Goal: Check status

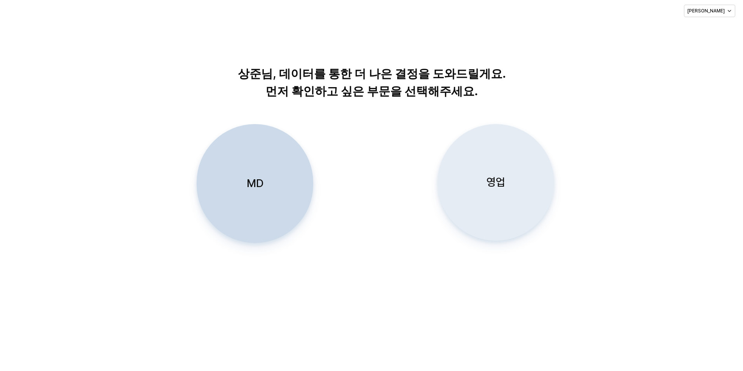
click at [505, 192] on div "영업" at bounding box center [496, 182] width 110 height 116
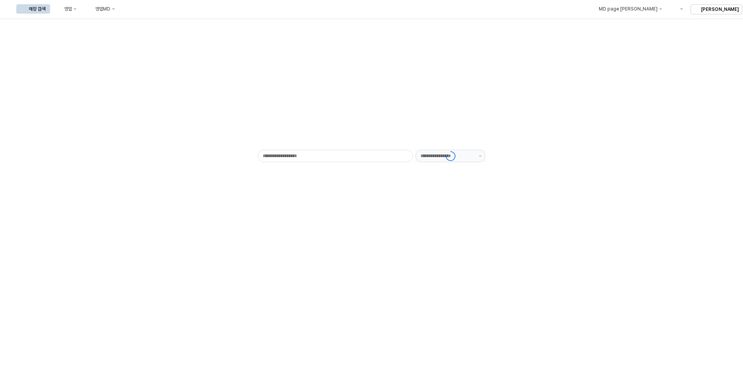
type input "******"
click at [72, 10] on div "영업" at bounding box center [68, 8] width 8 height 5
click at [149, 22] on div "목표매출 달성현황" at bounding box center [153, 23] width 41 height 6
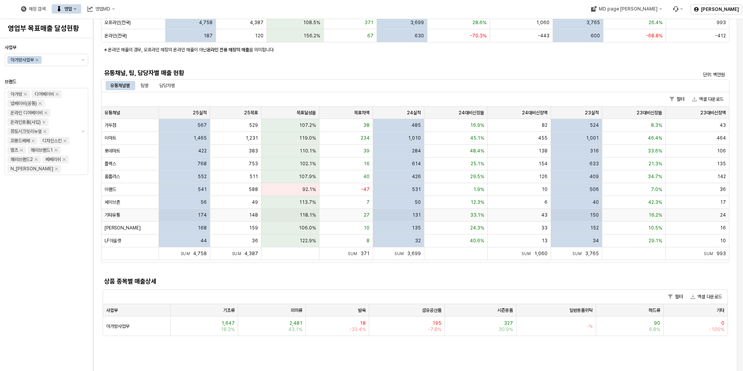
scroll to position [156, 0]
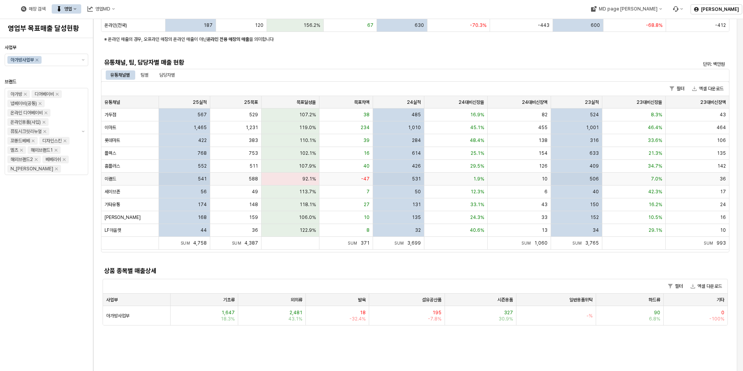
click at [335, 178] on div "-47" at bounding box center [347, 179] width 54 height 13
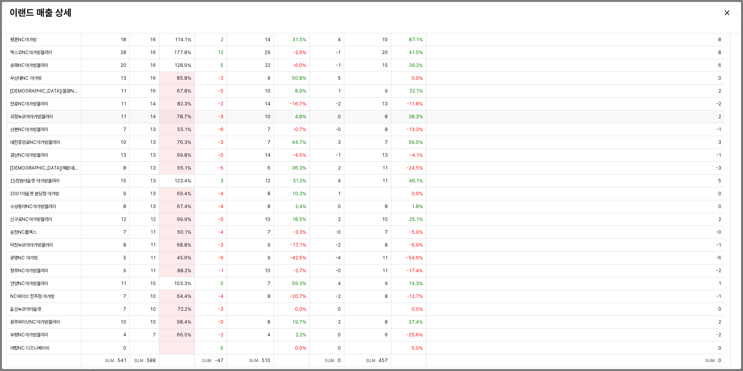
scroll to position [53, 0]
click at [725, 12] on icon "Close" at bounding box center [727, 12] width 5 height 5
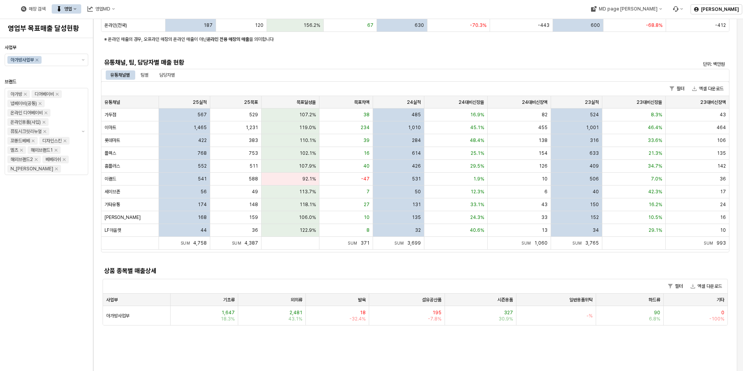
scroll to position [156, 0]
